Goal: Transaction & Acquisition: Book appointment/travel/reservation

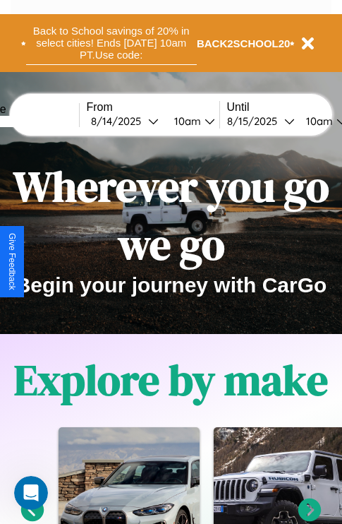
click at [111, 43] on button "Back to School savings of 20% in select cities! Ends 9/1 at 10am PT. Use code:" at bounding box center [111, 43] width 171 height 44
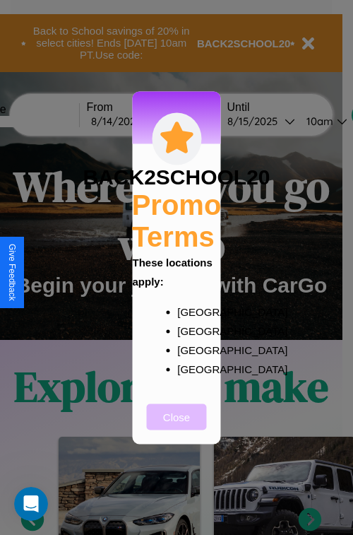
click at [177, 426] on button "Close" at bounding box center [177, 416] width 60 height 26
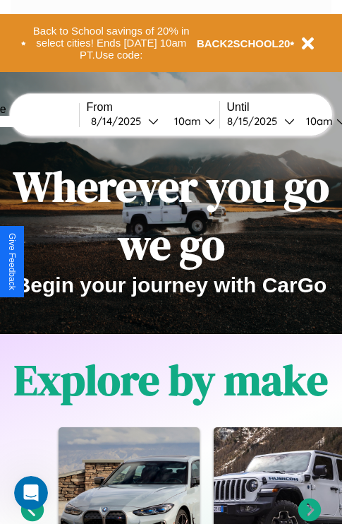
click at [47, 121] on input "text" at bounding box center [26, 121] width 106 height 11
type input "******"
click at [141, 121] on div "8 / 14 / 2025" at bounding box center [119, 120] width 57 height 13
select select "*"
select select "****"
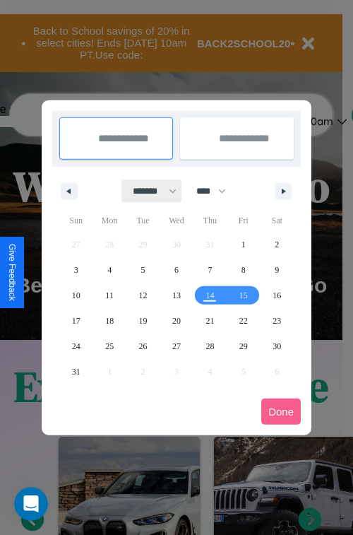
click at [148, 191] on select "******* ******** ***** ***** *** **** **** ****** ********* ******* ******** **…" at bounding box center [152, 190] width 60 height 23
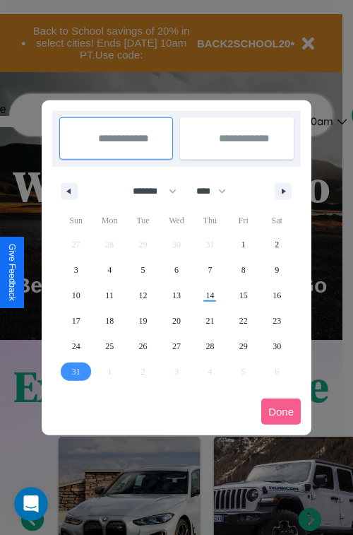
click at [76, 371] on span "31" at bounding box center [76, 371] width 8 height 25
type input "**********"
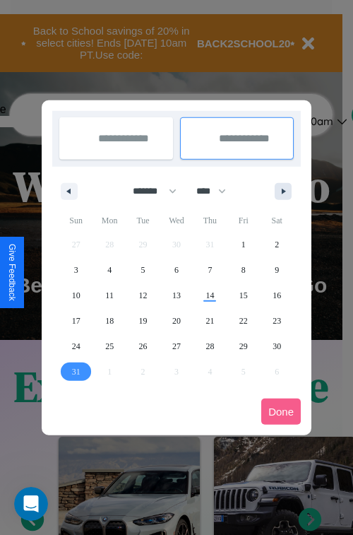
click at [283, 191] on icon "button" at bounding box center [285, 192] width 7 height 6
select select "*"
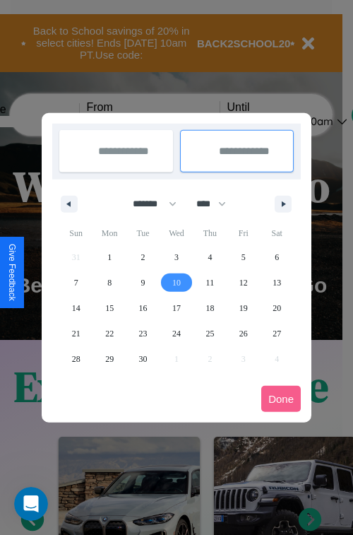
click at [176, 282] on span "10" at bounding box center [176, 282] width 8 height 25
type input "**********"
select select "*"
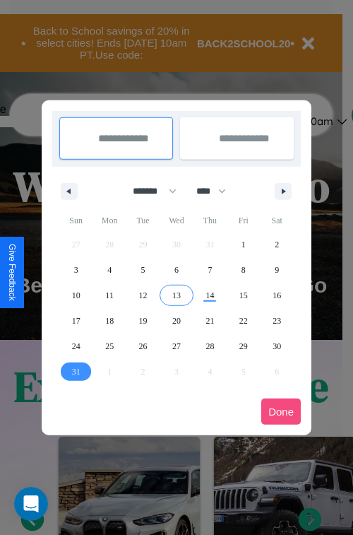
click at [281, 411] on button "Done" at bounding box center [281, 411] width 40 height 26
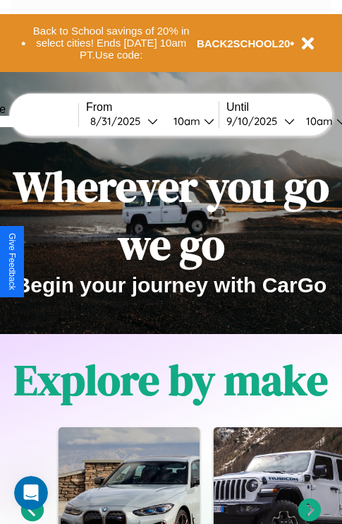
click at [203, 121] on div "10am" at bounding box center [185, 120] width 37 height 13
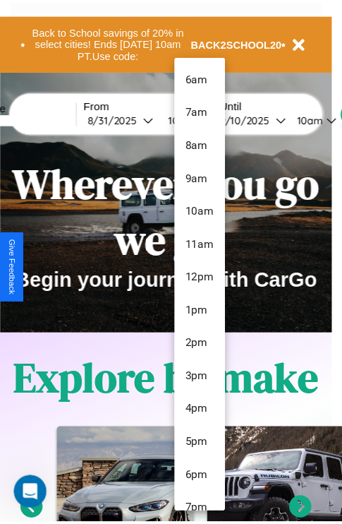
scroll to position [115, 0]
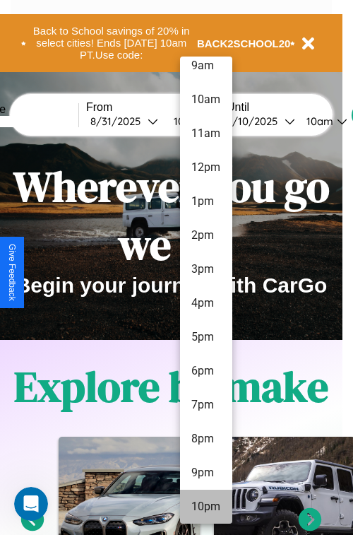
click at [205, 506] on li "10pm" at bounding box center [206, 506] width 52 height 34
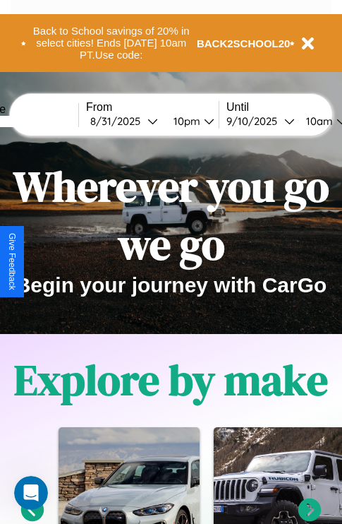
scroll to position [0, 52]
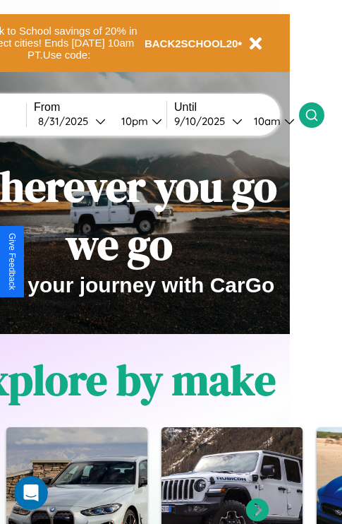
click at [319, 114] on icon at bounding box center [312, 115] width 14 height 14
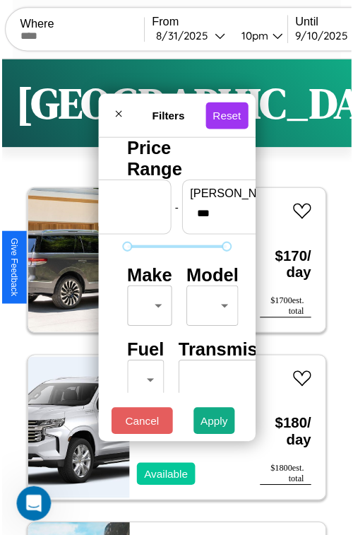
scroll to position [42, 0]
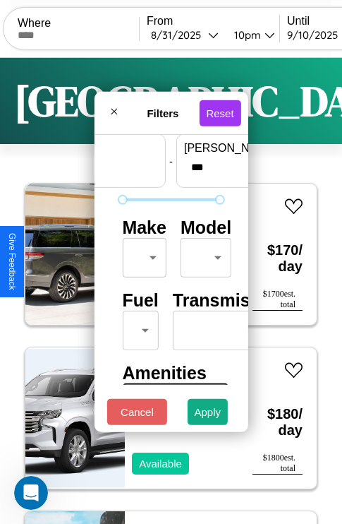
click at [142, 254] on body "CarGo Where From 8 / 31 / 2025 10pm Until 9 / 10 / 2025 10am Become a Host Logi…" at bounding box center [171, 291] width 342 height 583
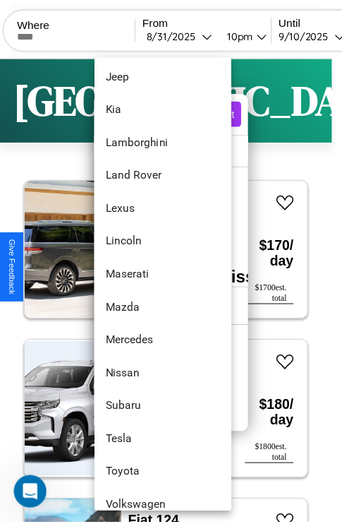
scroll to position [765, 0]
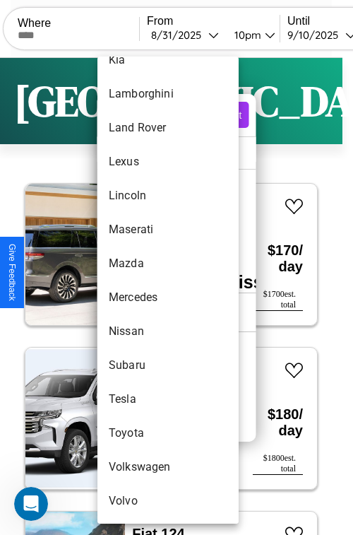
click at [141, 433] on li "Toyota" at bounding box center [167, 433] width 141 height 34
type input "******"
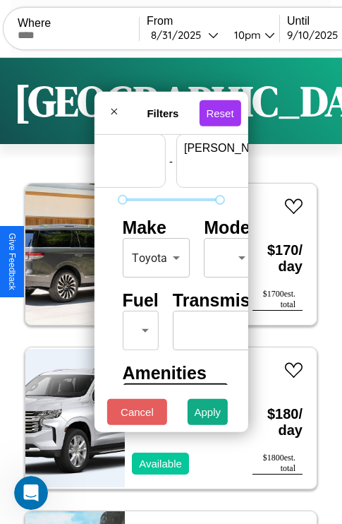
scroll to position [42, 88]
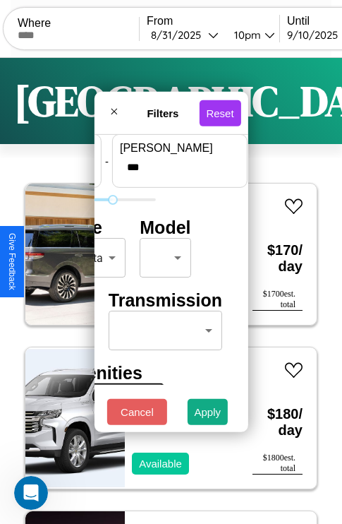
type input "***"
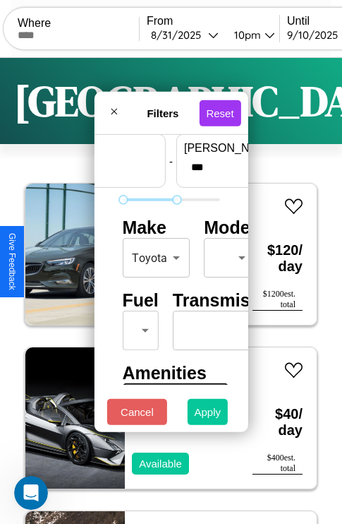
type input "*"
click at [208, 415] on button "Apply" at bounding box center [208, 412] width 41 height 26
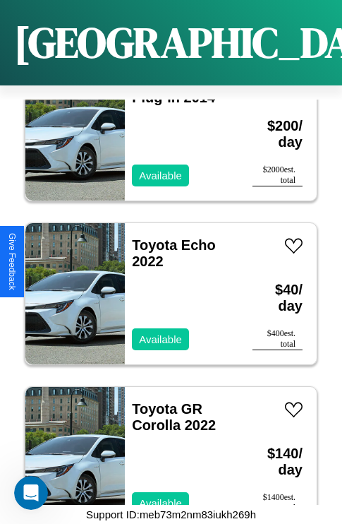
scroll to position [106, 0]
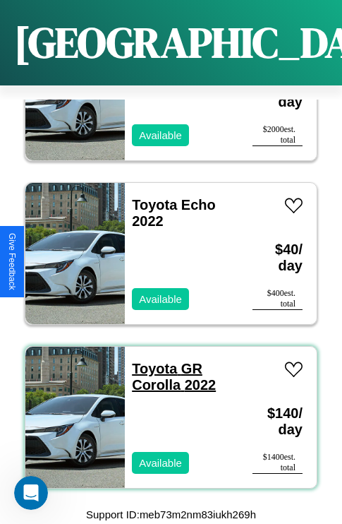
click at [150, 361] on link "Toyota GR Corolla 2022" at bounding box center [174, 377] width 84 height 32
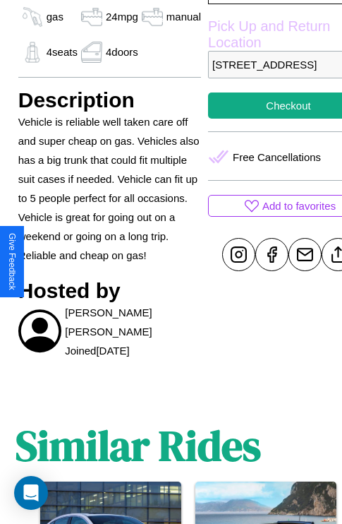
scroll to position [437, 34]
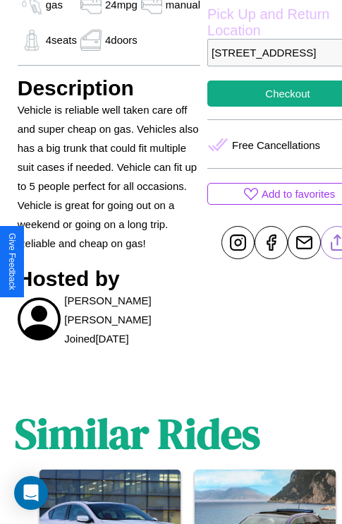
click at [338, 245] on line at bounding box center [338, 240] width 0 height 10
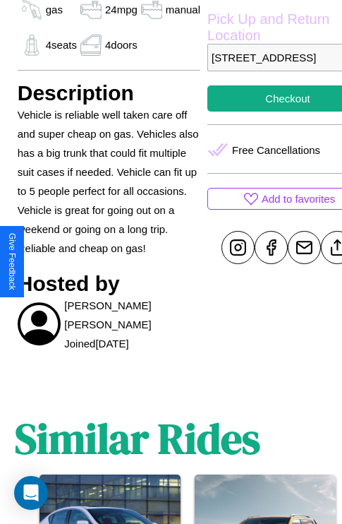
scroll to position [437, 34]
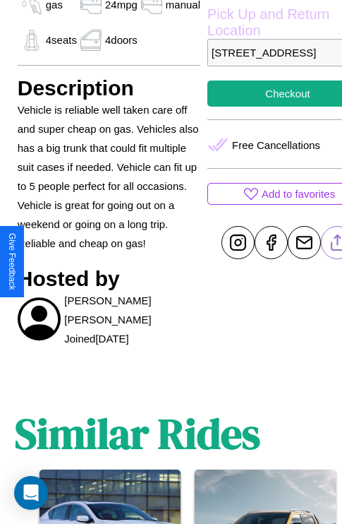
click at [338, 245] on line at bounding box center [338, 240] width 0 height 10
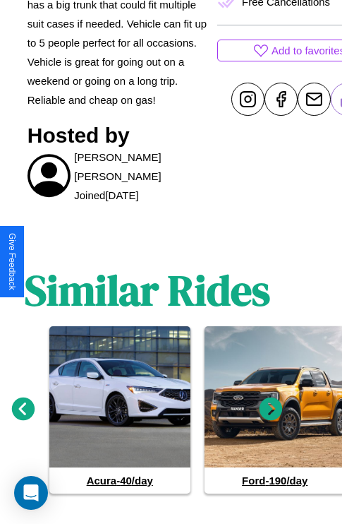
scroll to position [616, 21]
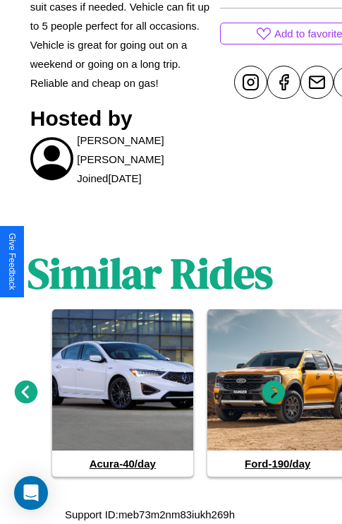
click at [274, 393] on icon at bounding box center [274, 392] width 23 height 23
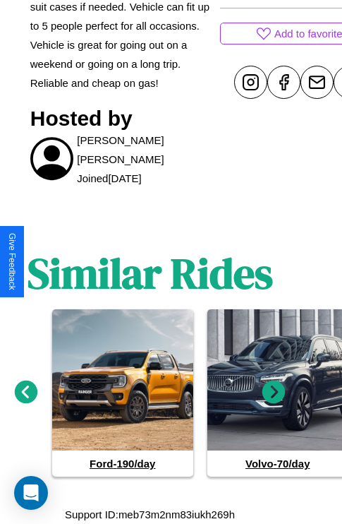
click at [274, 393] on icon at bounding box center [274, 392] width 23 height 23
